Goal: Communication & Community: Answer question/provide support

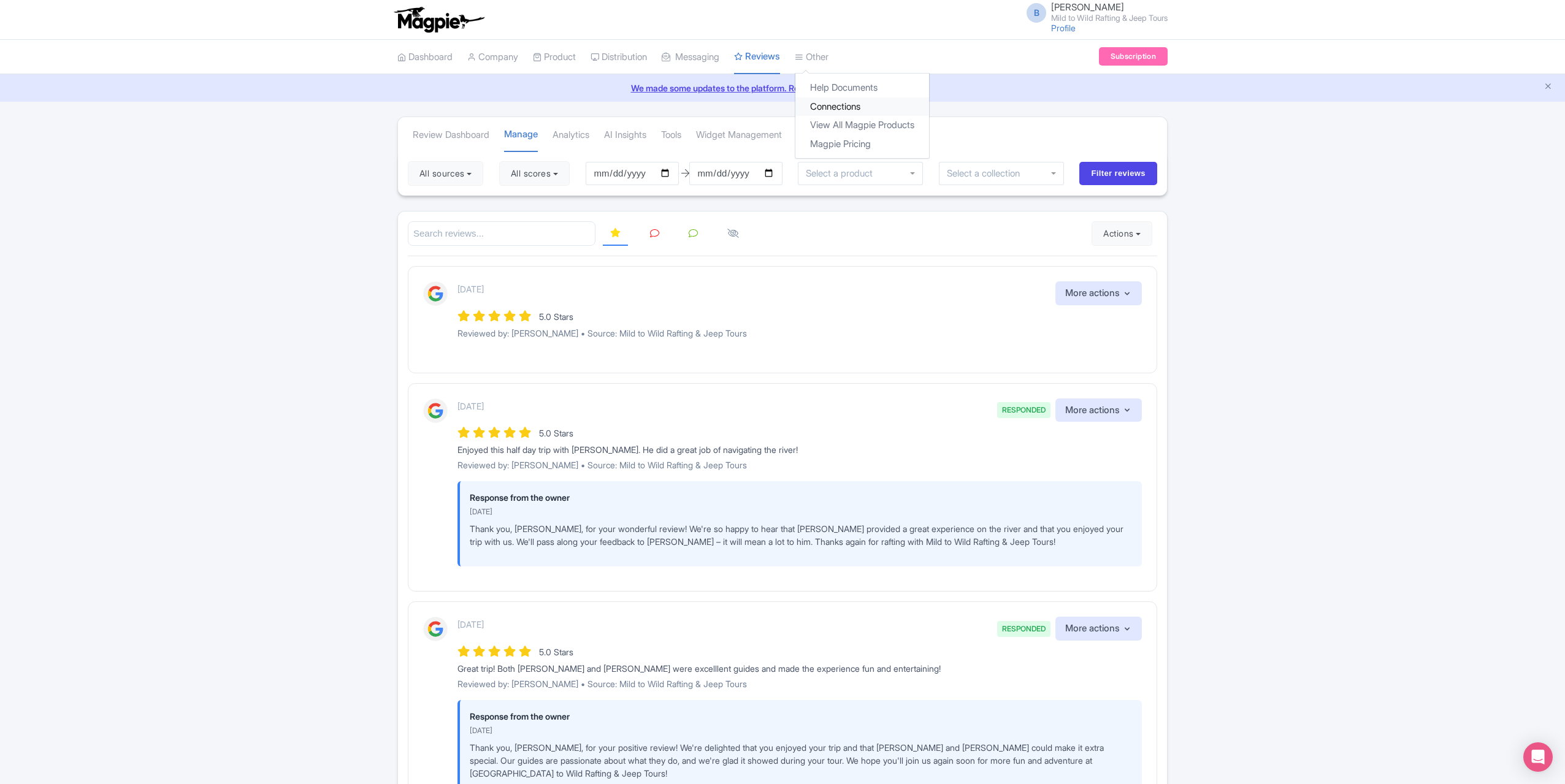
click at [844, 102] on link "Connections" at bounding box center [862, 107] width 134 height 19
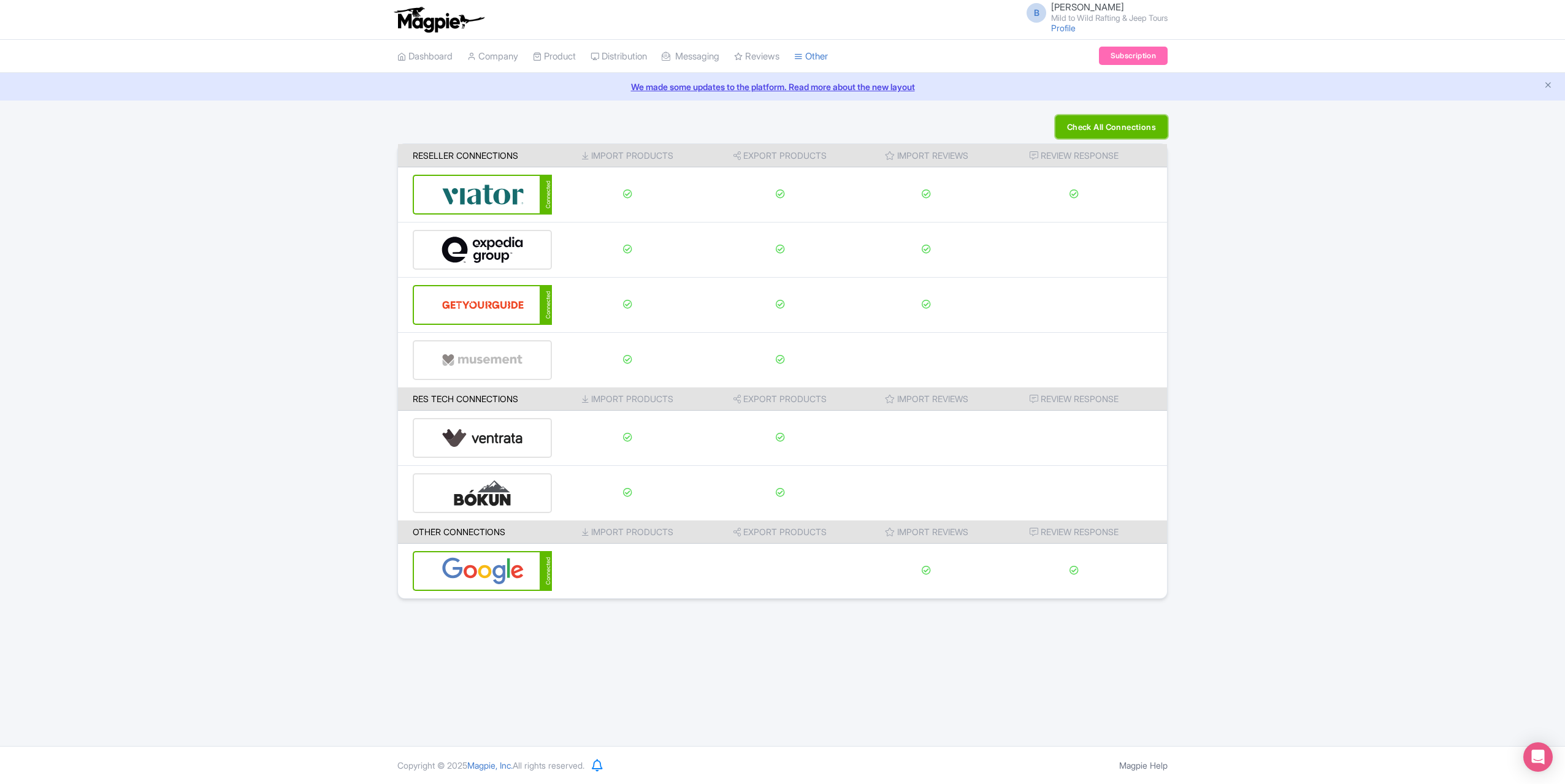
click at [1095, 117] on button "Check All Connections" at bounding box center [1111, 127] width 112 height 23
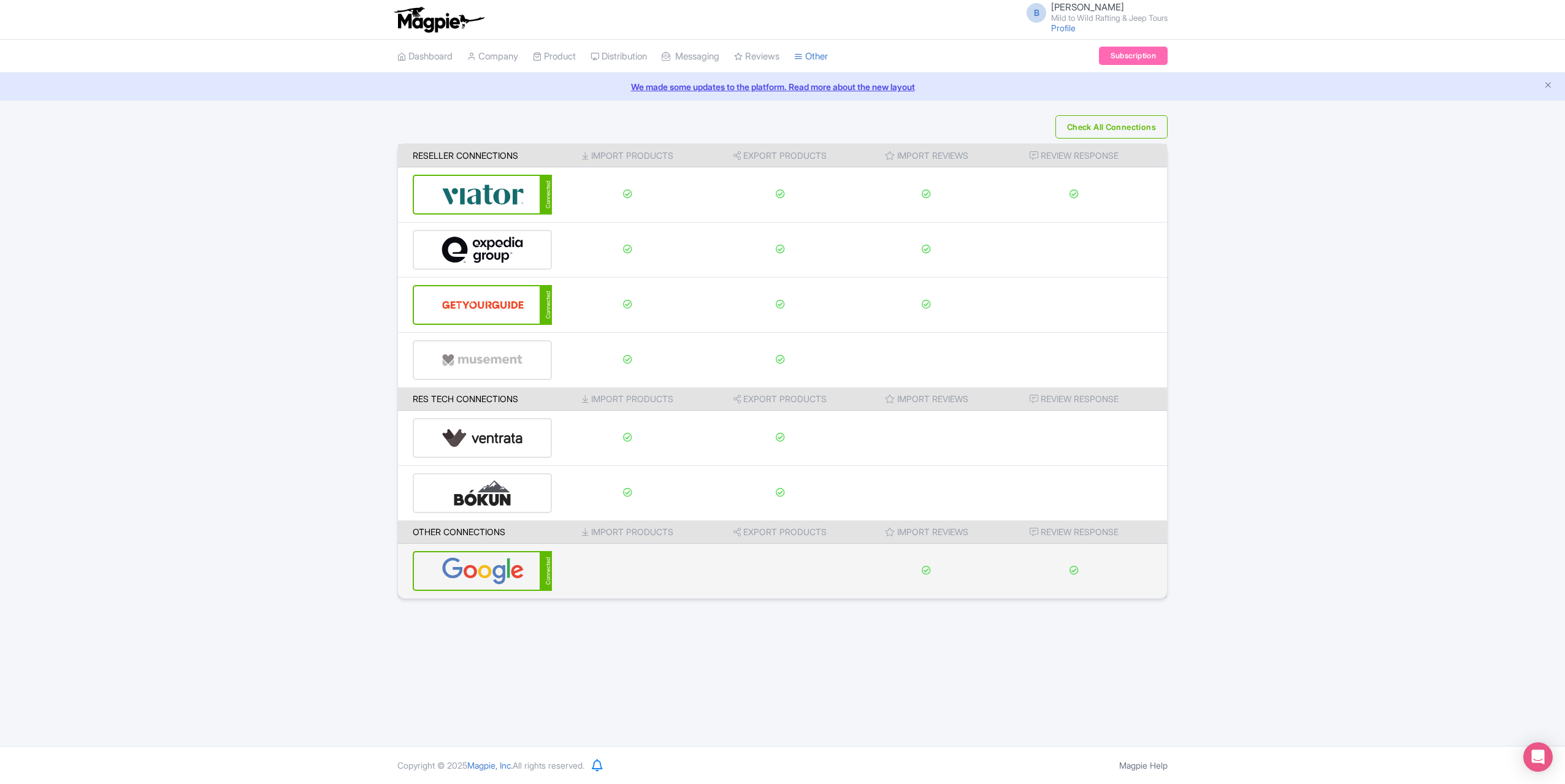
click at [463, 573] on img at bounding box center [483, 571] width 83 height 37
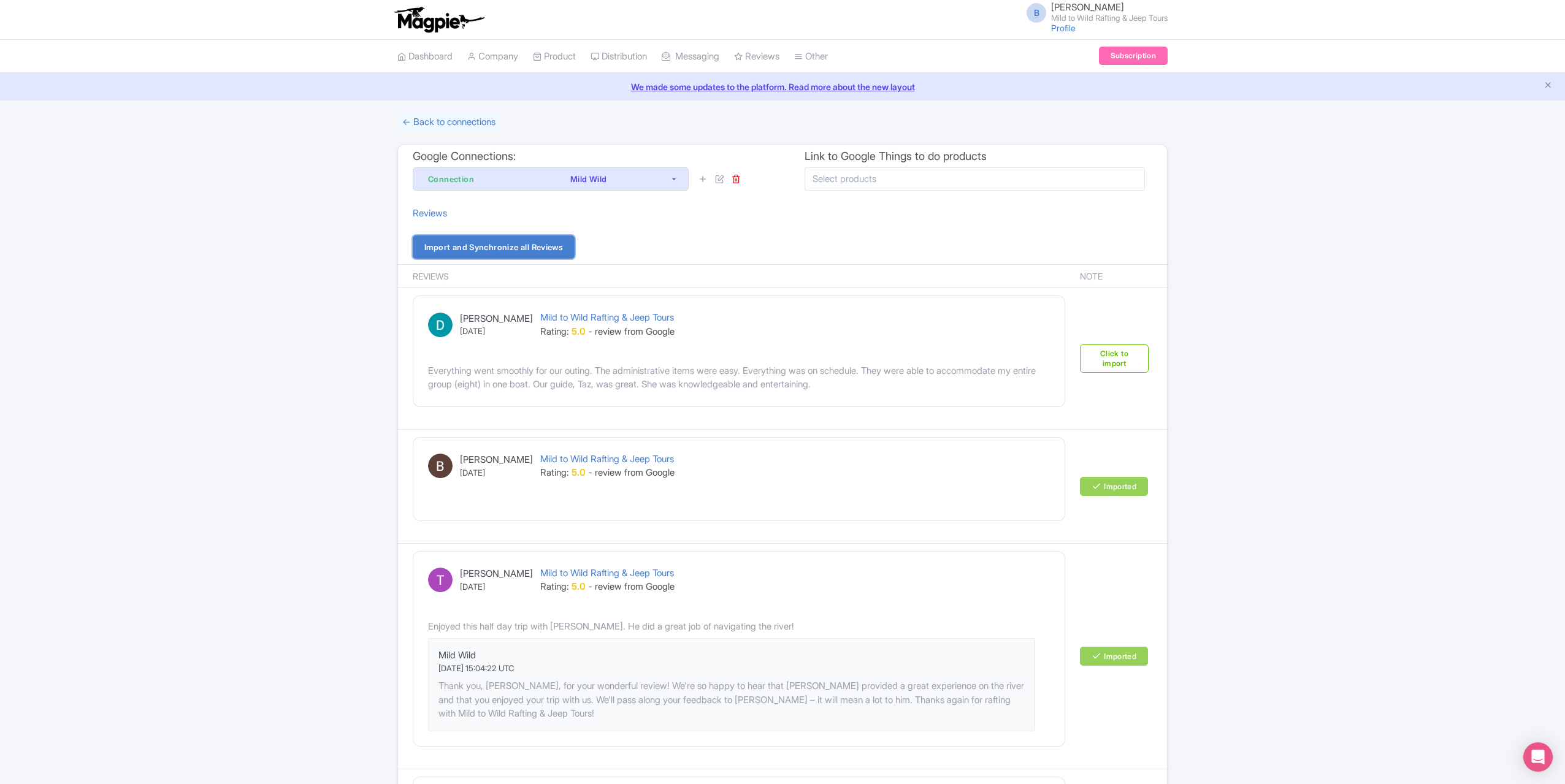
click at [533, 244] on link "Import and Synchronize all Reviews" at bounding box center [493, 247] width 162 height 23
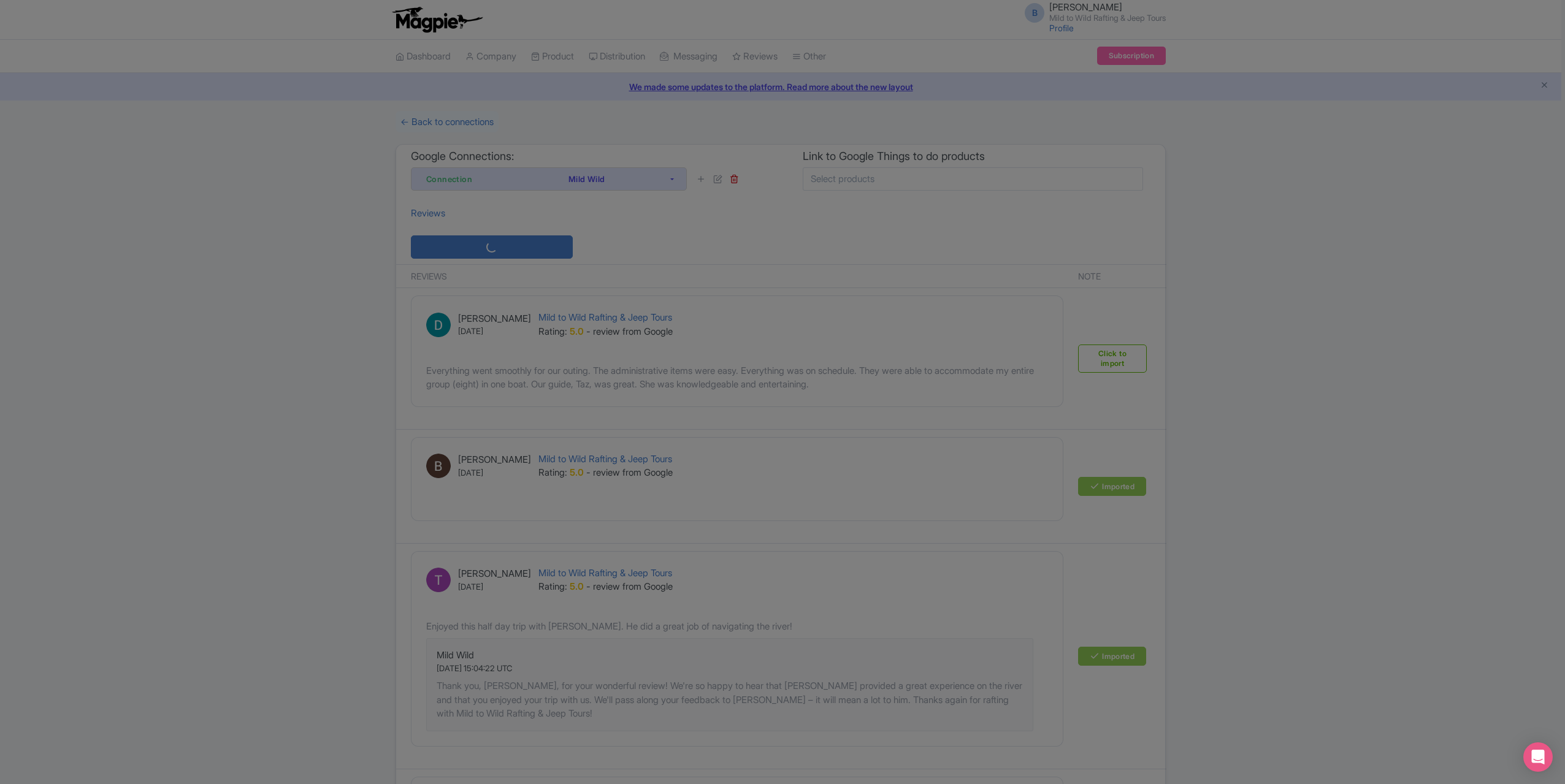
click at [533, 244] on div at bounding box center [782, 392] width 1565 height 784
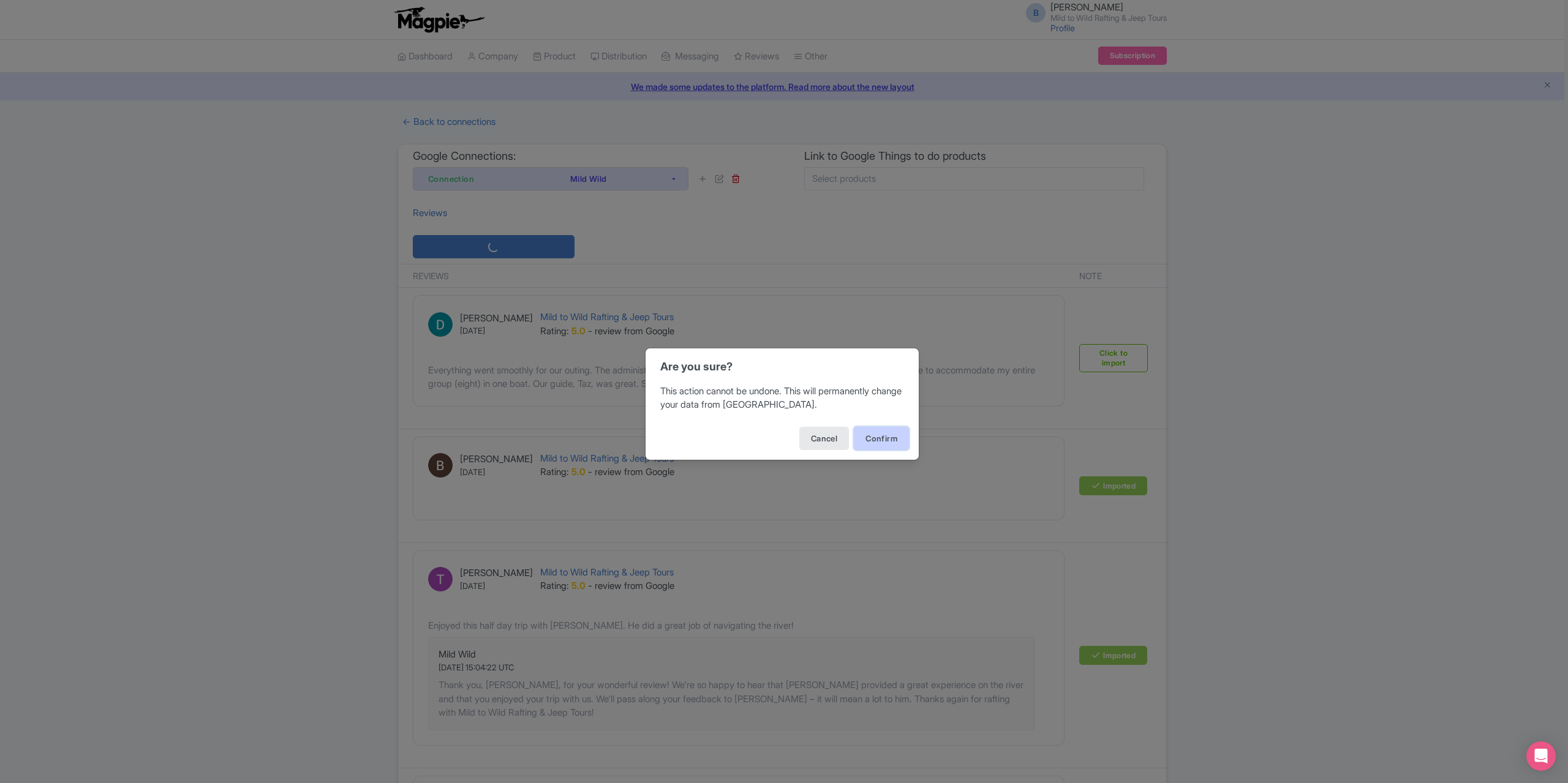
click at [897, 444] on button "Confirm" at bounding box center [881, 438] width 55 height 23
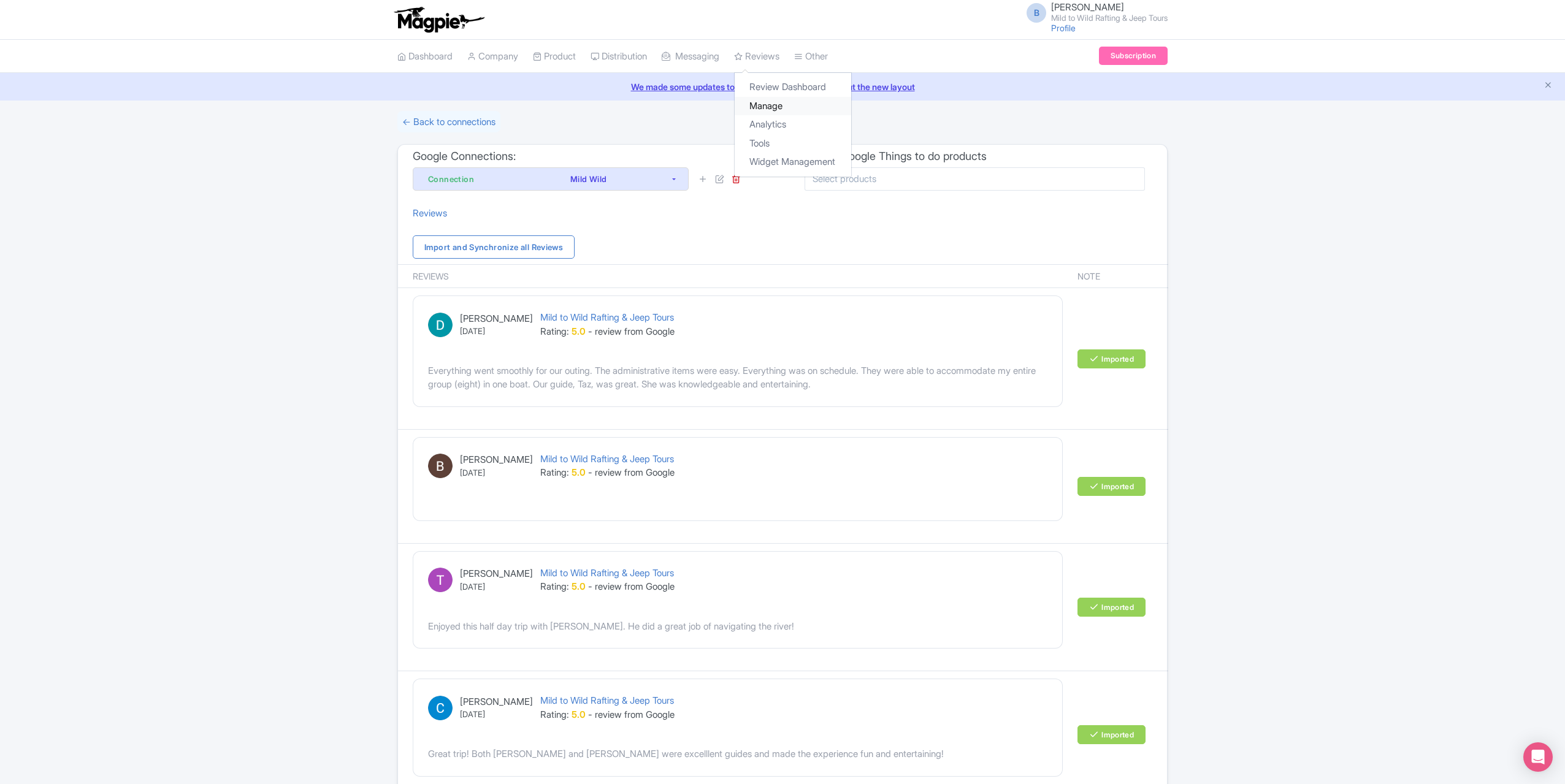
click at [781, 107] on link "Manage" at bounding box center [793, 107] width 116 height 19
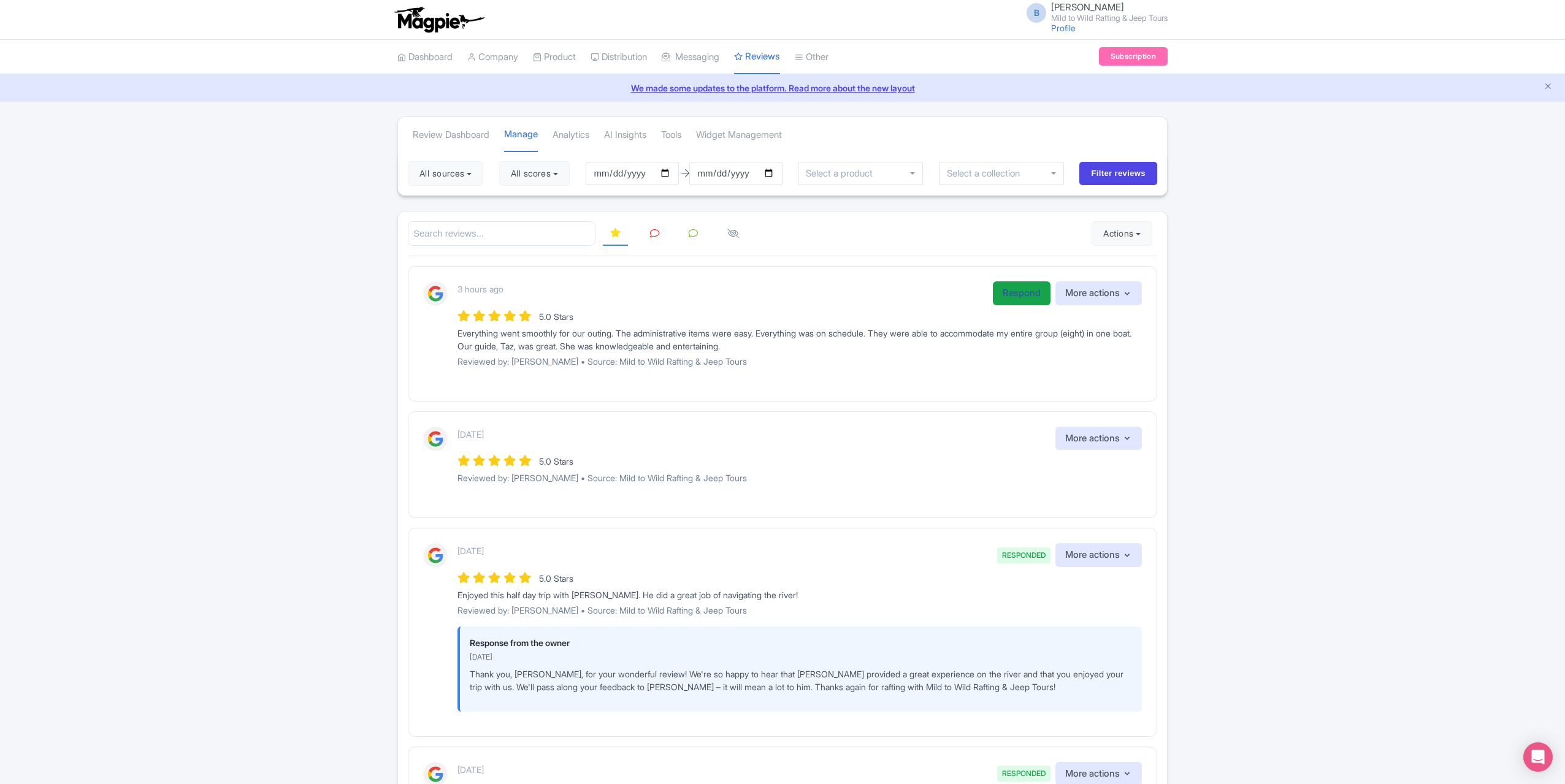
click at [998, 287] on link "Respond" at bounding box center [1021, 294] width 57 height 24
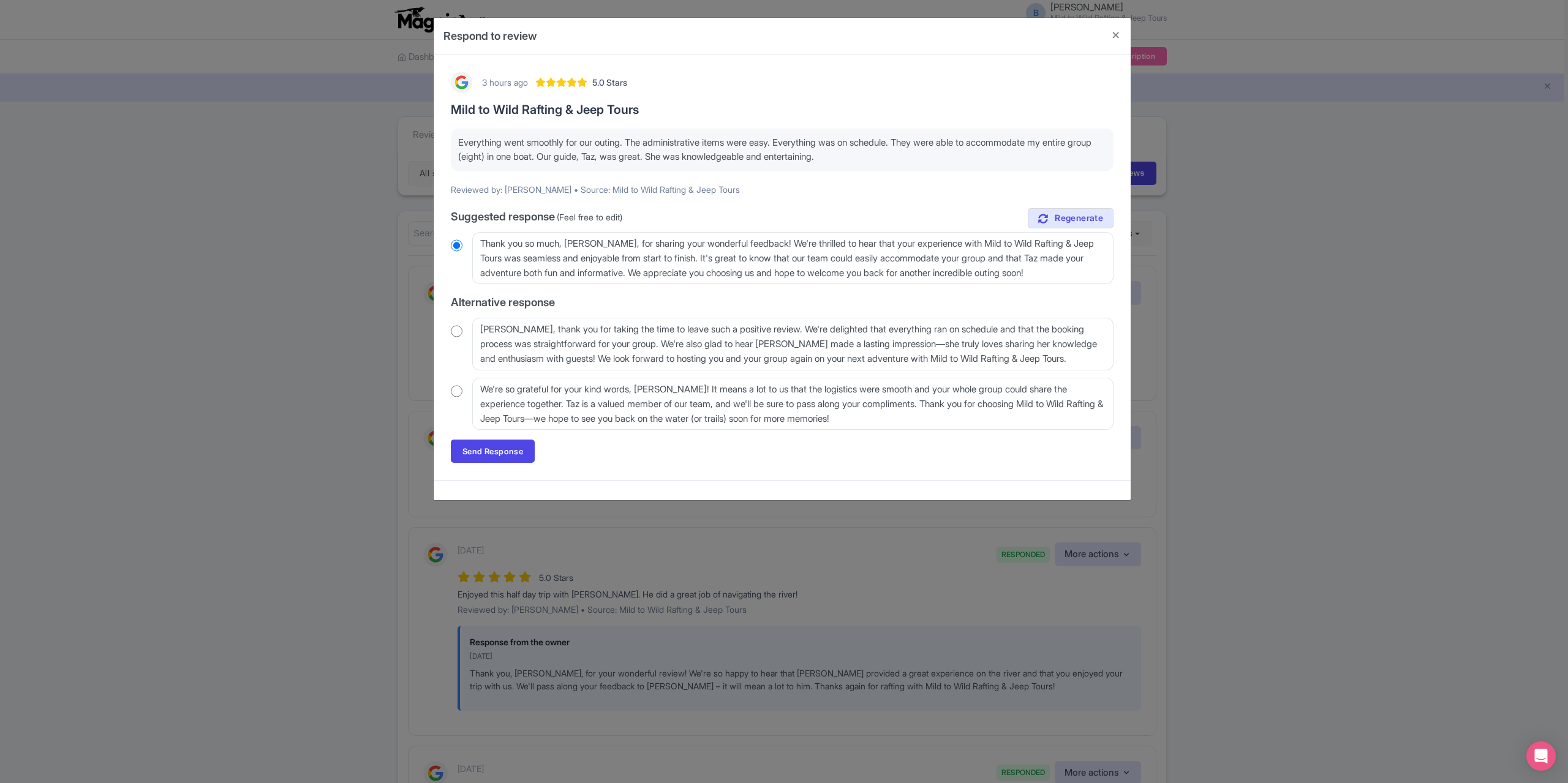
click at [452, 328] on input "radio" at bounding box center [456, 331] width 12 height 12
radio input "true"
drag, startPoint x: 468, startPoint y: 457, endPoint x: 468, endPoint y: 434, distance: 23.0
click at [468, 457] on link "Send Response" at bounding box center [493, 451] width 84 height 23
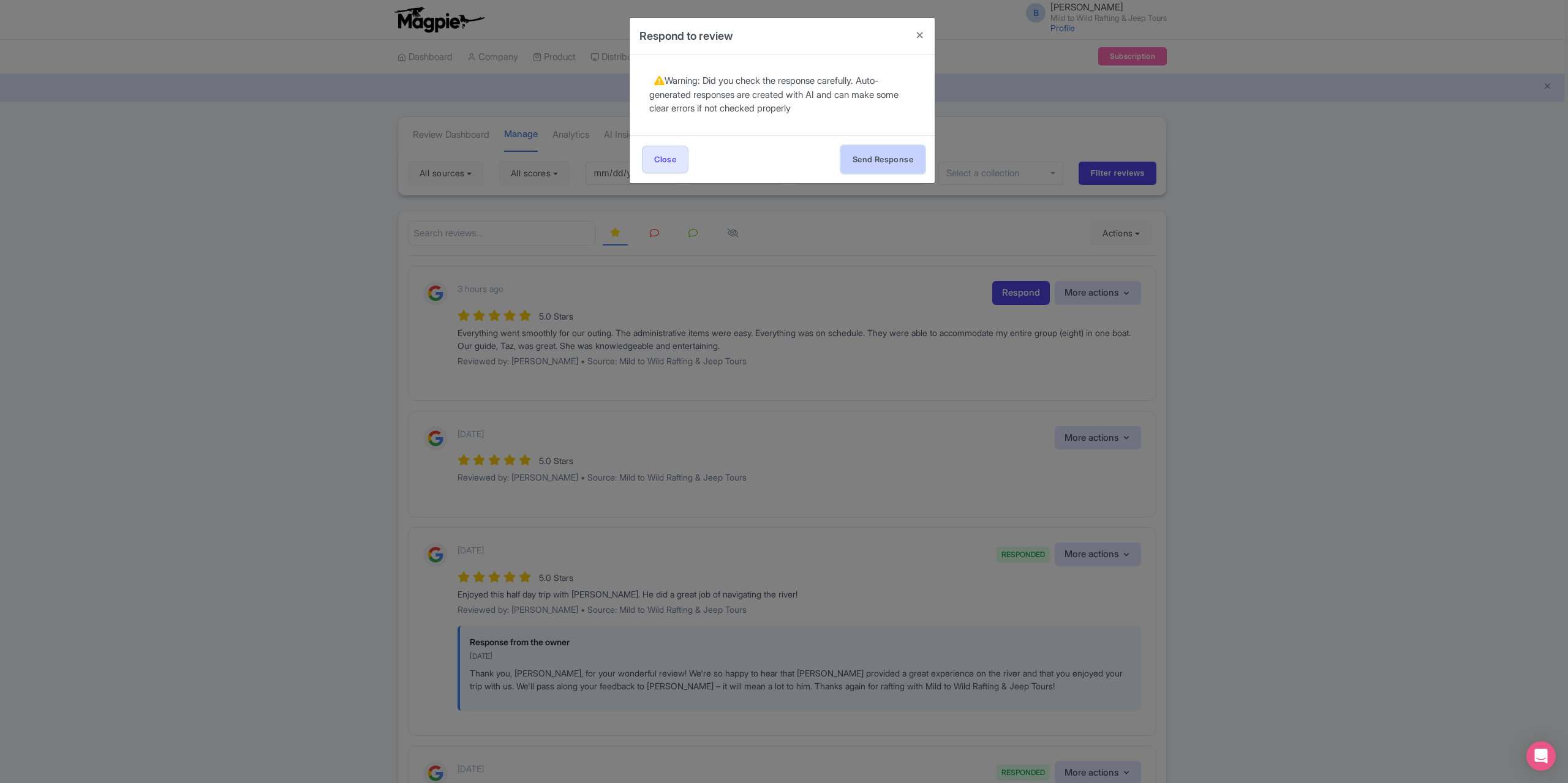
click at [871, 154] on button "Send Response" at bounding box center [883, 159] width 84 height 28
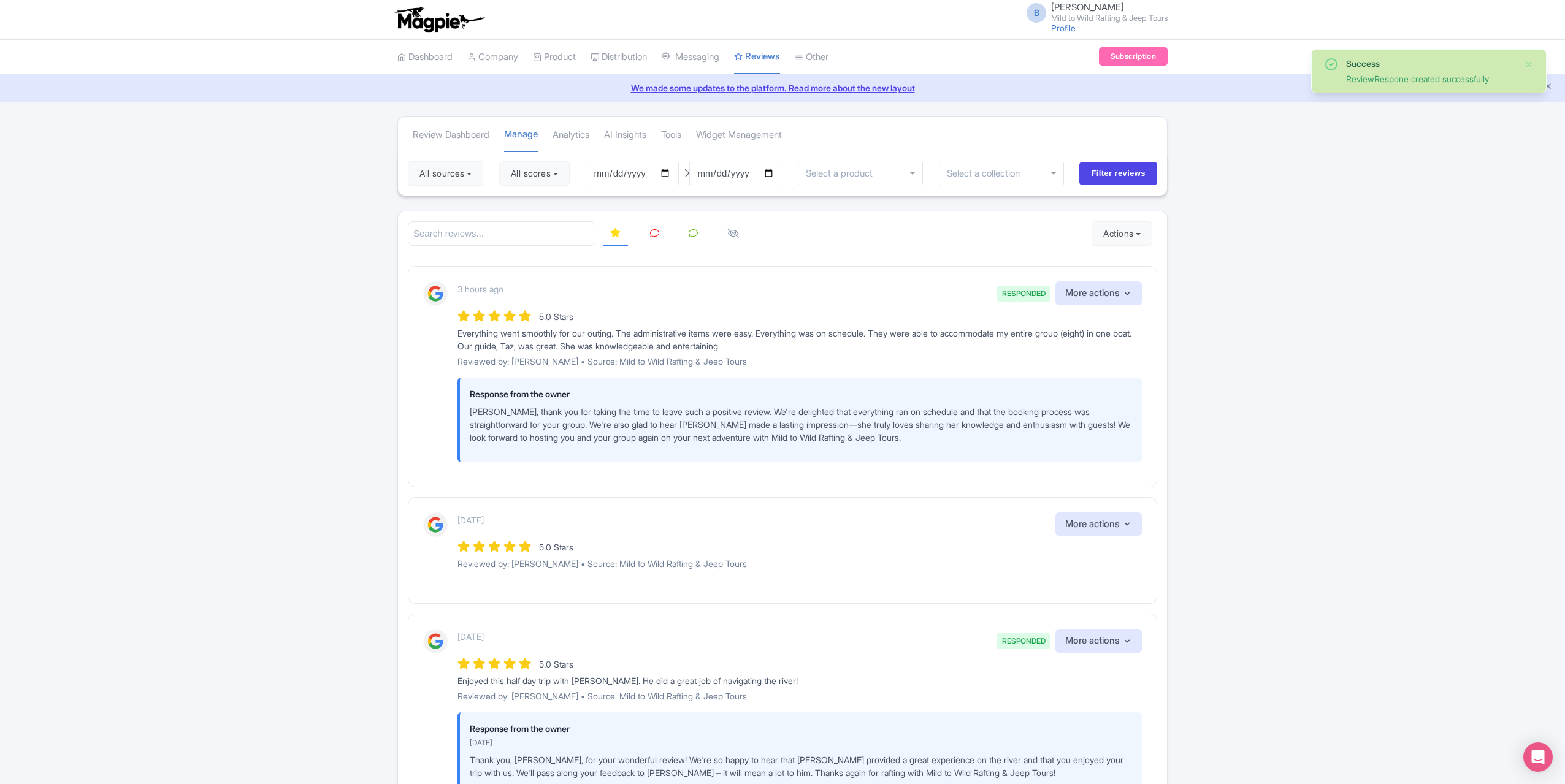
click at [654, 233] on icon at bounding box center [655, 233] width 10 height 10
